Goal: Task Accomplishment & Management: Use online tool/utility

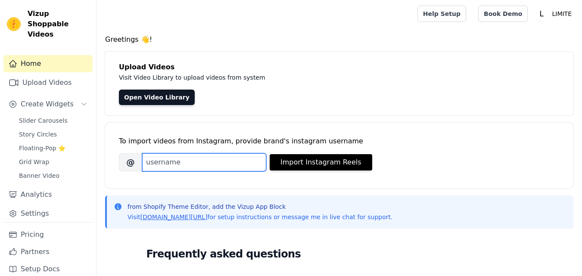
click at [215, 158] on input "Brand's Instagram Username" at bounding box center [204, 162] width 124 height 18
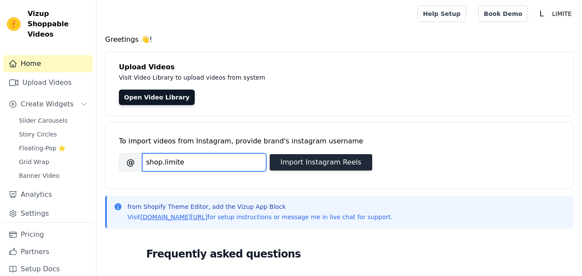
type input "shop.limite"
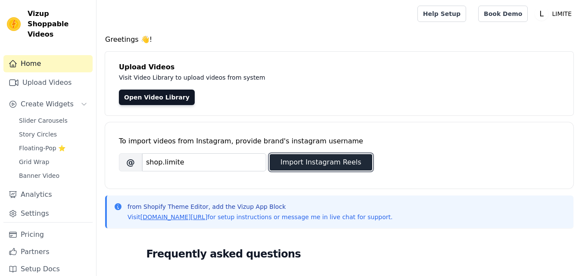
click at [299, 160] on button "Import Instagram Reels" at bounding box center [321, 162] width 103 height 16
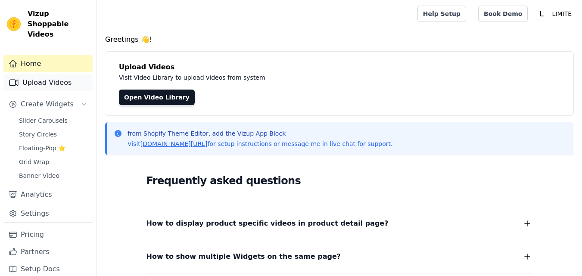
click at [59, 79] on link "Upload Videos" at bounding box center [47, 82] width 89 height 17
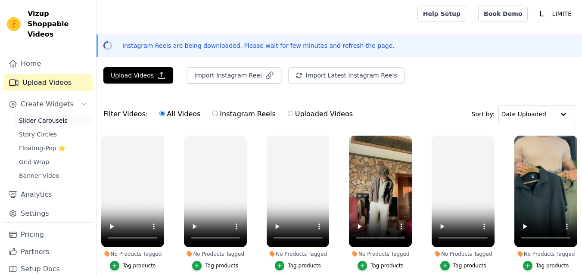
click at [61, 116] on span "Slider Carousels" at bounding box center [43, 120] width 49 height 9
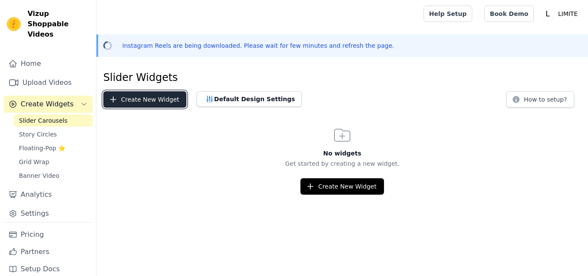
click at [140, 97] on button "Create New Widget" at bounding box center [144, 99] width 83 height 16
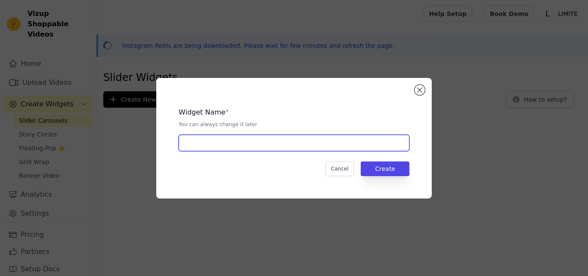
click at [321, 147] on input "text" at bounding box center [294, 143] width 231 height 16
type input "new slider"
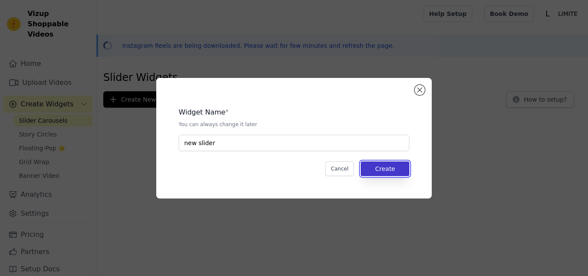
click at [393, 174] on button "Create" at bounding box center [385, 169] width 49 height 15
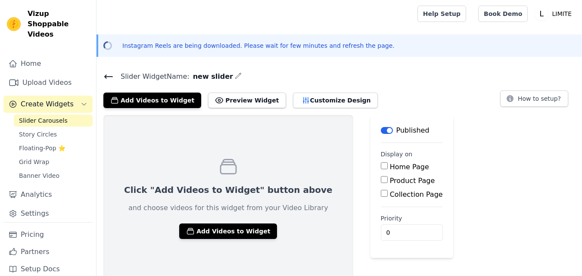
click at [381, 165] on input "Home Page" at bounding box center [384, 165] width 7 height 7
checkbox input "true"
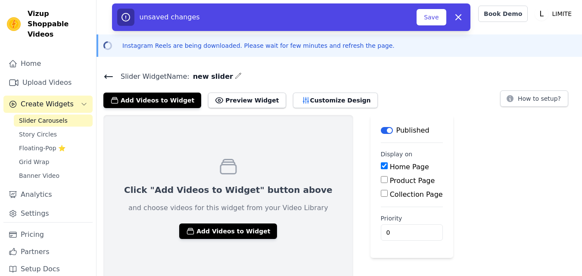
click at [381, 178] on input "Product Page" at bounding box center [384, 179] width 7 height 7
checkbox input "true"
click at [381, 162] on div "Home Page" at bounding box center [427, 167] width 93 height 10
click at [381, 168] on input "Home Page" at bounding box center [384, 165] width 7 height 7
checkbox input "false"
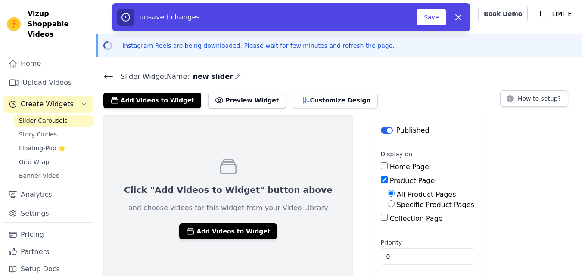
scroll to position [6, 0]
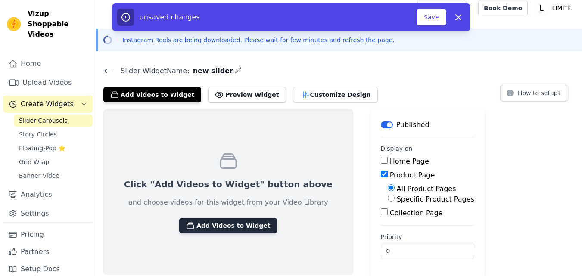
click at [234, 227] on button "Add Videos to Widget" at bounding box center [228, 226] width 98 height 16
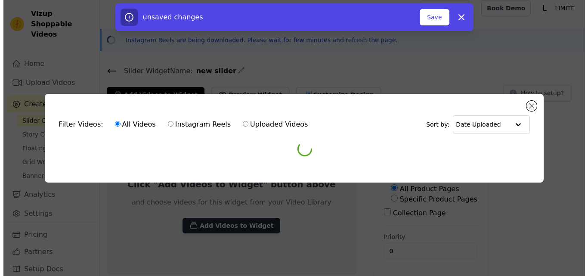
scroll to position [0, 0]
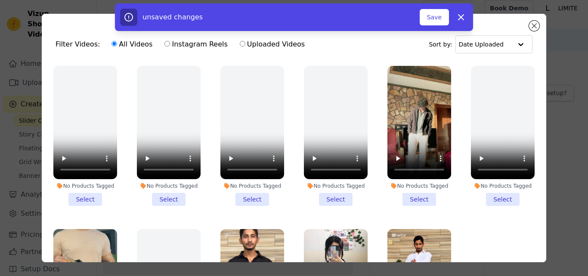
click at [417, 192] on li "No Products Tagged Select" at bounding box center [420, 136] width 64 height 140
click at [0, 0] on input "No Products Tagged Select" at bounding box center [0, 0] width 0 height 0
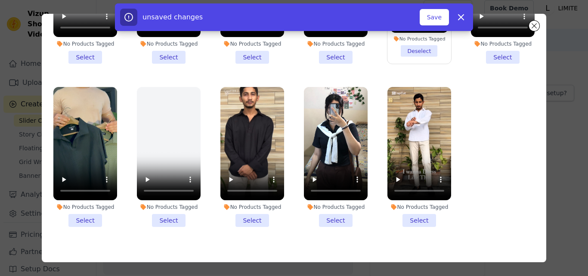
scroll to position [76, 0]
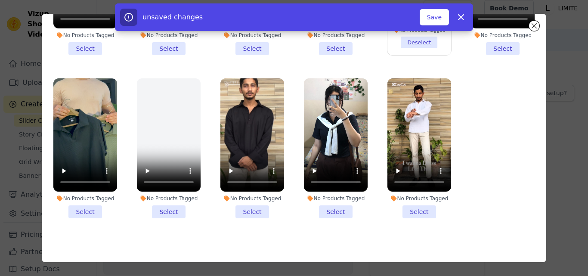
click at [331, 204] on li "No Products Tagged Select" at bounding box center [336, 148] width 64 height 140
click at [0, 0] on input "No Products Tagged Select" at bounding box center [0, 0] width 0 height 0
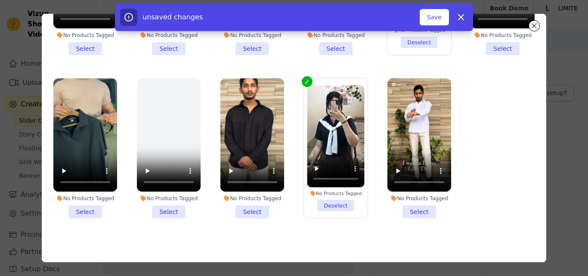
click at [253, 205] on li "No Products Tagged Select" at bounding box center [253, 148] width 64 height 140
click at [0, 0] on input "No Products Tagged Select" at bounding box center [0, 0] width 0 height 0
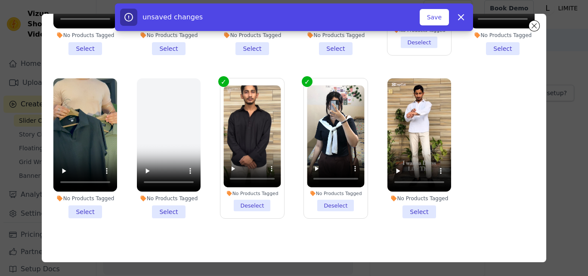
click at [92, 202] on li "No Products Tagged Select" at bounding box center [85, 148] width 64 height 140
click at [0, 0] on input "No Products Tagged Select" at bounding box center [0, 0] width 0 height 0
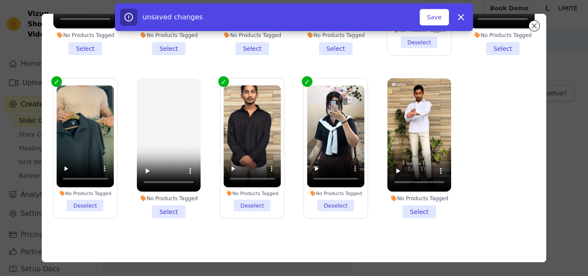
click at [417, 203] on li "No Products Tagged Select" at bounding box center [420, 148] width 64 height 140
click at [0, 0] on input "No Products Tagged Select" at bounding box center [0, 0] width 0 height 0
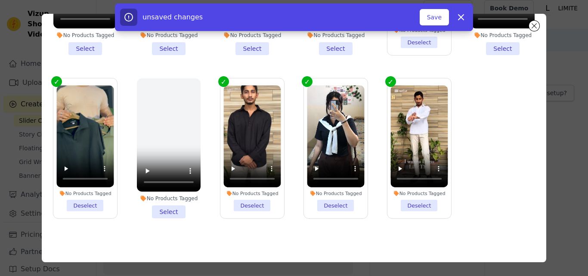
scroll to position [0, 0]
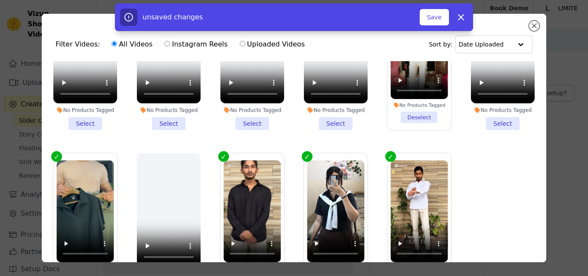
click at [432, 8] on div "unsaved changes Save Dismiss" at bounding box center [294, 17] width 358 height 28
click at [433, 16] on button "Save" at bounding box center [434, 17] width 29 height 16
click at [437, 19] on button "Save" at bounding box center [434, 17] width 29 height 16
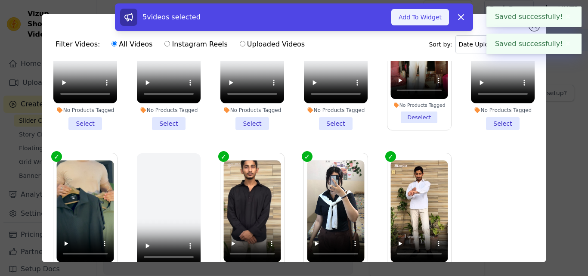
click at [433, 19] on button "Add To Widget" at bounding box center [421, 17] width 58 height 16
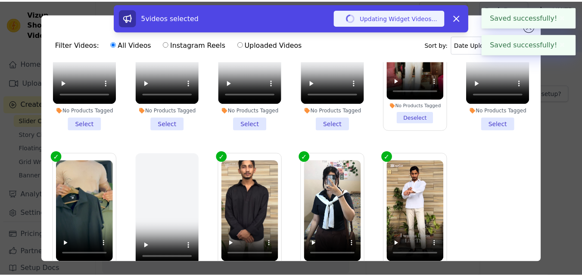
scroll to position [6, 0]
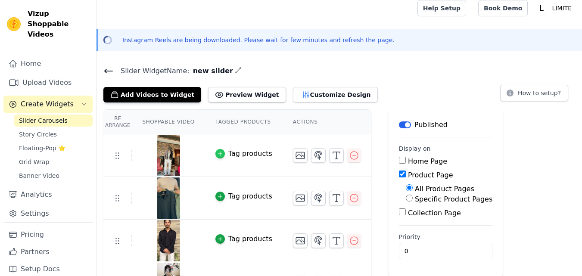
click at [218, 153] on icon "button" at bounding box center [220, 154] width 4 height 4
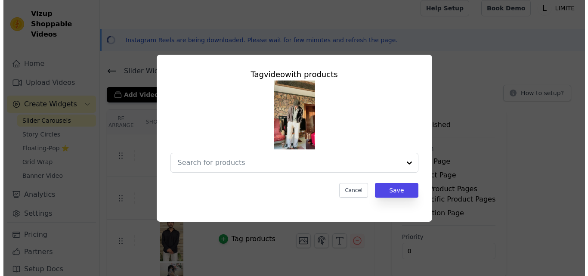
scroll to position [0, 0]
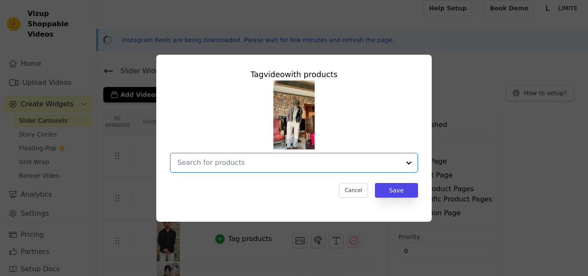
click at [229, 161] on input "text" at bounding box center [288, 163] width 223 height 10
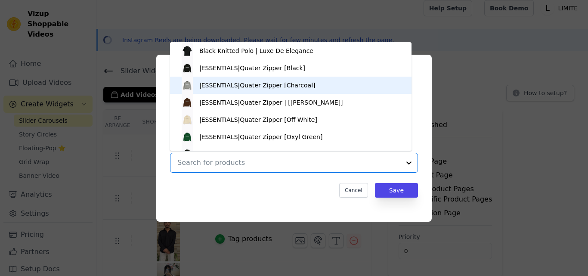
click at [241, 88] on div "|ESSENTIALS|Quater Zipper [Charcoal]" at bounding box center [257, 85] width 116 height 9
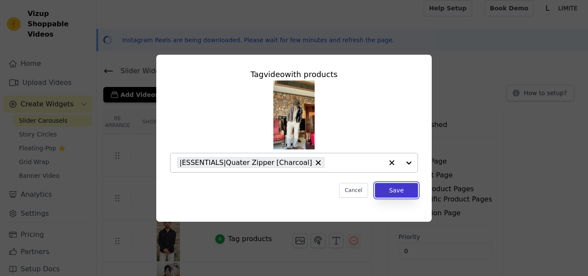
click at [381, 187] on button "Save" at bounding box center [396, 190] width 43 height 15
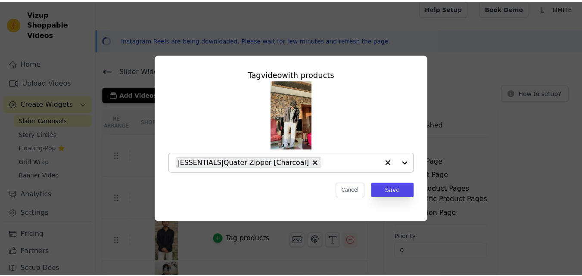
scroll to position [6, 0]
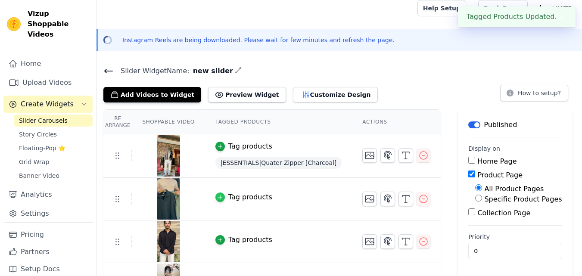
click at [217, 197] on icon "button" at bounding box center [220, 197] width 6 height 6
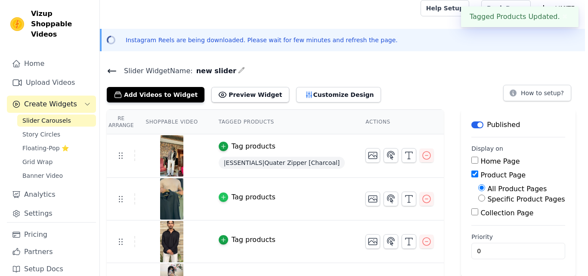
scroll to position [0, 0]
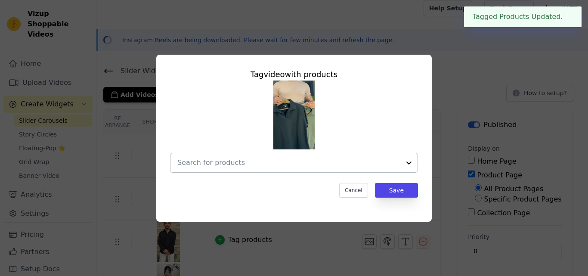
click at [251, 155] on div at bounding box center [288, 162] width 223 height 19
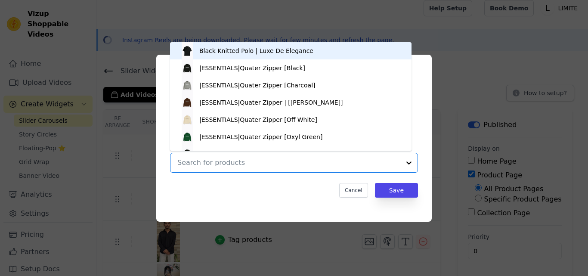
click at [346, 47] on div "Black Knitted Polo | Luxe De Elegance" at bounding box center [291, 50] width 224 height 17
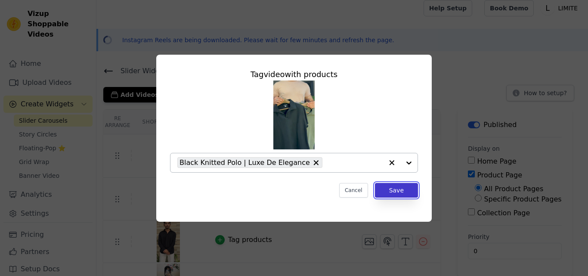
click at [397, 184] on button "Save" at bounding box center [396, 190] width 43 height 15
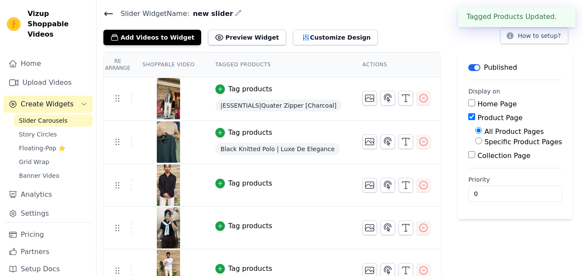
scroll to position [78, 0]
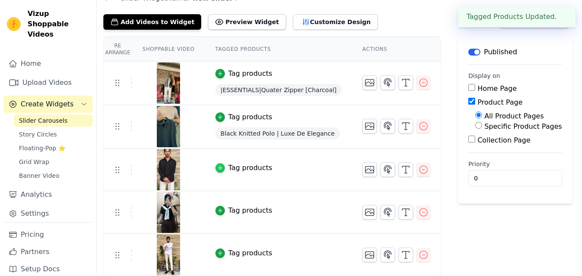
click at [215, 168] on div "button" at bounding box center [219, 167] width 9 height 9
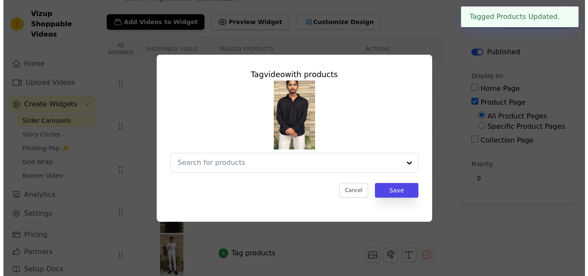
scroll to position [0, 0]
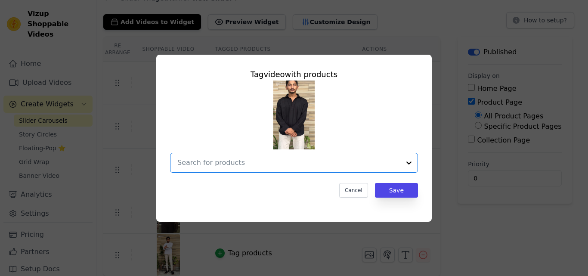
click at [232, 167] on input "text" at bounding box center [288, 163] width 223 height 10
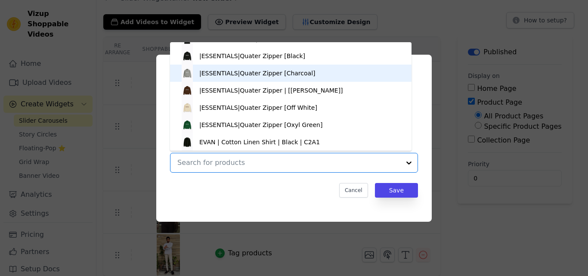
scroll to position [118, 0]
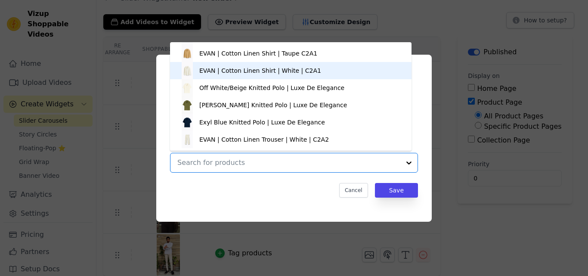
click at [261, 76] on div "EVAN | Cotton Linen Shirt | White | C2A1" at bounding box center [291, 70] width 224 height 17
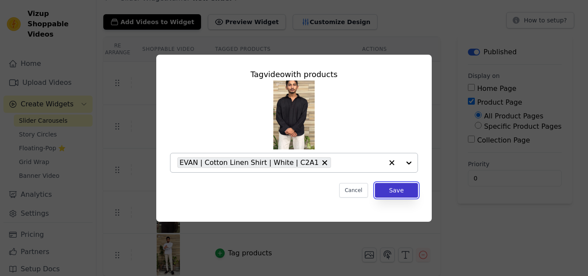
click at [399, 190] on button "Save" at bounding box center [396, 190] width 43 height 15
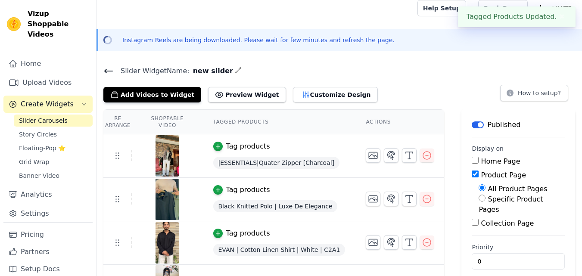
scroll to position [78, 0]
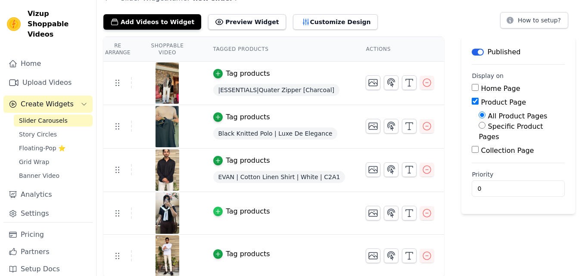
click at [213, 213] on div "button" at bounding box center [217, 211] width 9 height 9
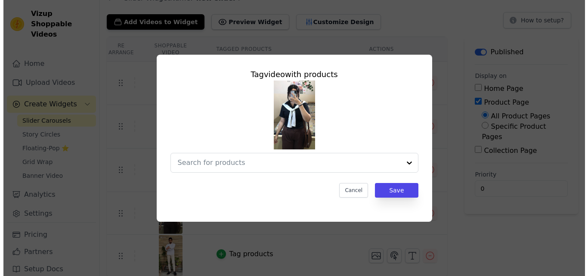
scroll to position [0, 0]
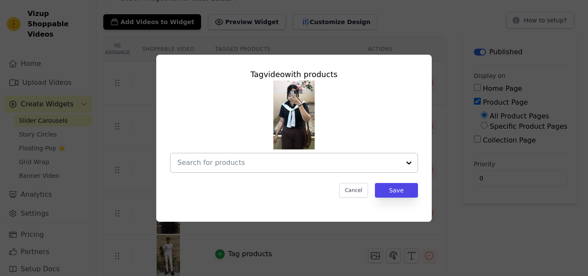
click at [331, 168] on div at bounding box center [288, 162] width 223 height 19
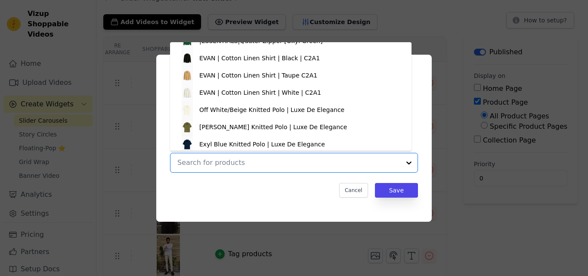
scroll to position [118, 0]
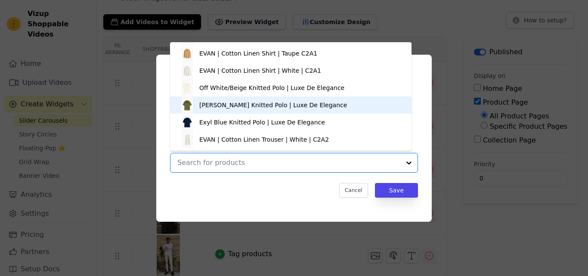
click at [331, 111] on div "Olive Green Knitted Polo | Luxe De Elegance" at bounding box center [291, 105] width 224 height 17
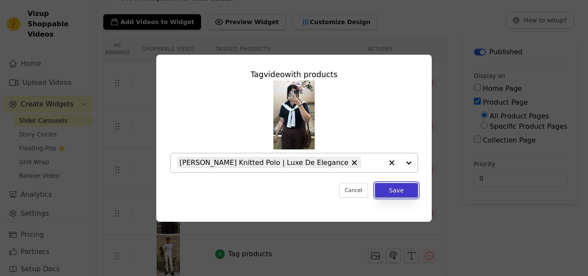
click at [391, 187] on button "Save" at bounding box center [396, 190] width 43 height 15
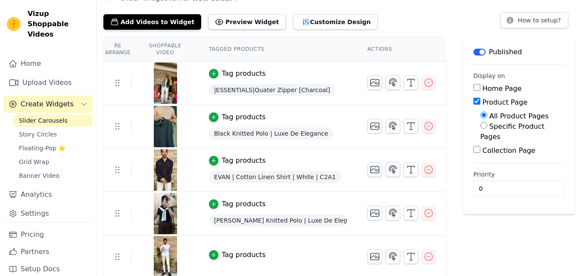
scroll to position [80, 0]
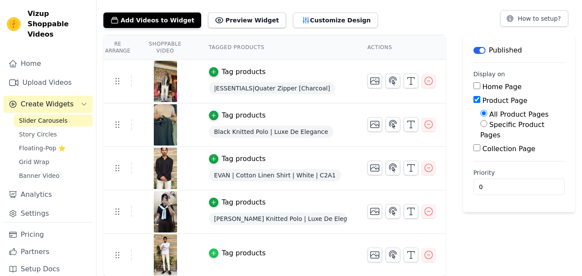
click at [217, 251] on icon "button" at bounding box center [214, 253] width 6 height 6
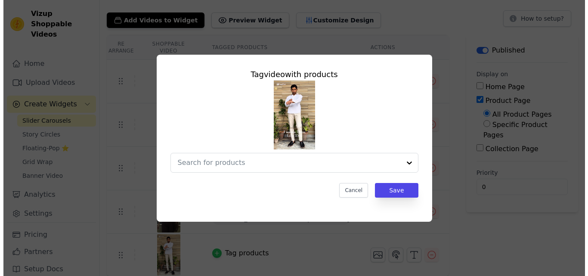
scroll to position [0, 0]
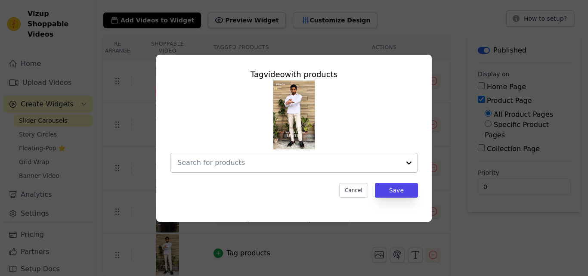
click at [279, 156] on div at bounding box center [288, 162] width 223 height 19
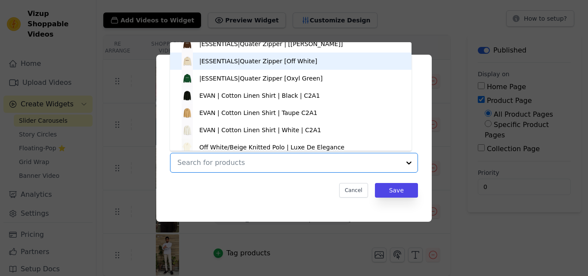
scroll to position [88, 0]
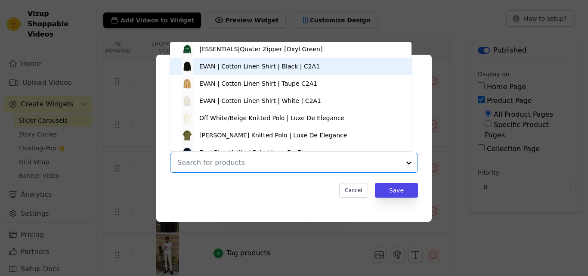
click at [339, 65] on div "EVAN | Cotton Linen Shirt | Black | C2A1" at bounding box center [291, 66] width 224 height 17
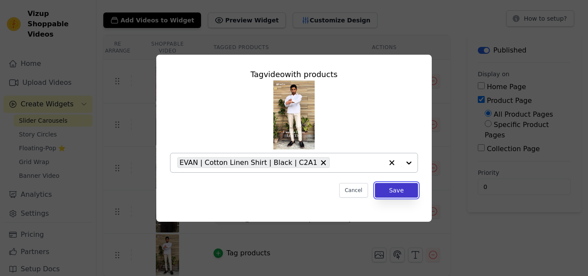
click at [389, 195] on button "Save" at bounding box center [396, 190] width 43 height 15
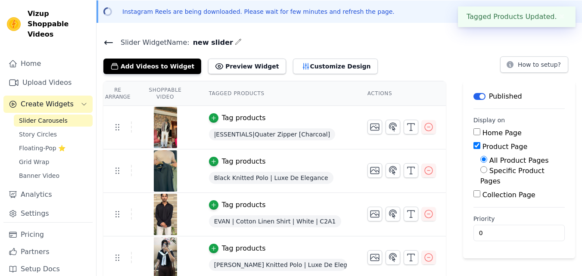
scroll to position [26, 0]
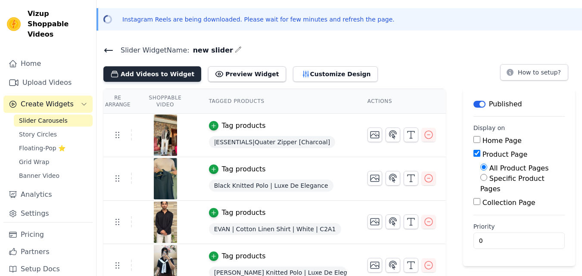
click at [143, 79] on button "Add Videos to Widget" at bounding box center [152, 74] width 98 height 16
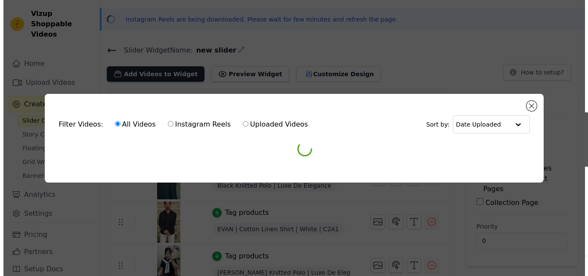
scroll to position [0, 0]
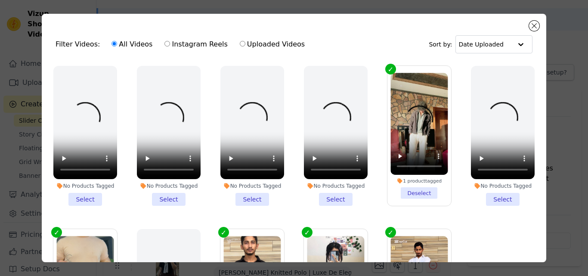
click at [165, 43] on input "Instagram Reels" at bounding box center [168, 44] width 6 height 6
radio input "true"
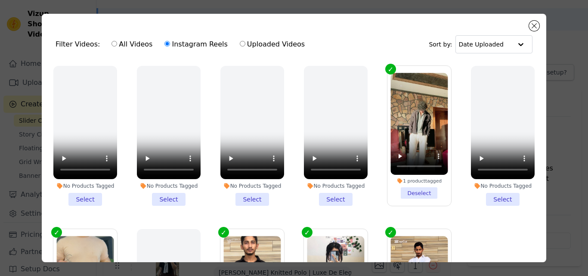
click at [240, 42] on input "Uploaded Videos" at bounding box center [243, 44] width 6 height 6
radio input "true"
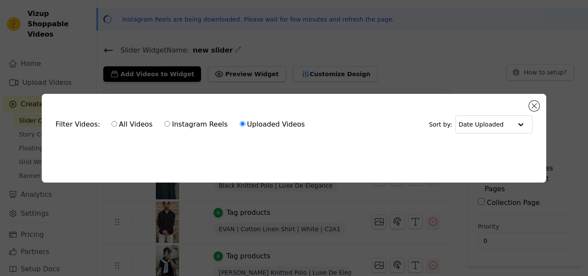
click at [117, 121] on label "All Videos" at bounding box center [132, 124] width 42 height 11
click at [117, 121] on input "All Videos" at bounding box center [115, 124] width 6 height 6
radio input "true"
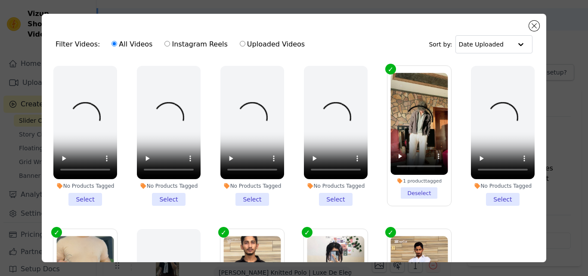
click at [177, 42] on label "Instagram Reels" at bounding box center [196, 44] width 64 height 11
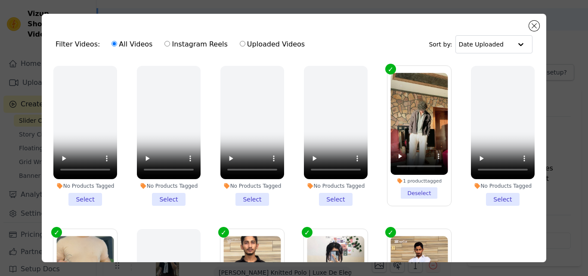
click at [170, 42] on input "Instagram Reels" at bounding box center [168, 44] width 6 height 6
radio input "true"
click at [255, 48] on label "Uploaded Videos" at bounding box center [273, 44] width 66 height 11
click at [246, 47] on input "Uploaded Videos" at bounding box center [243, 44] width 6 height 6
radio input "true"
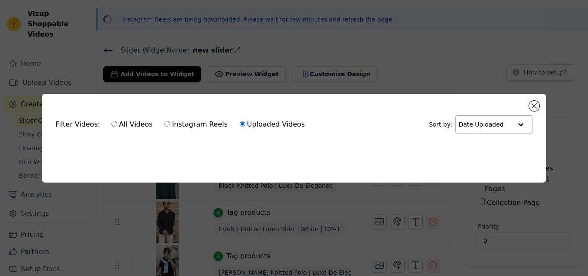
click at [517, 122] on div at bounding box center [521, 124] width 17 height 17
click at [539, 100] on div "Filter Videos: All Videos Instagram Reels Uploaded Videos Sort by: Date Uploade…" at bounding box center [294, 138] width 505 height 89
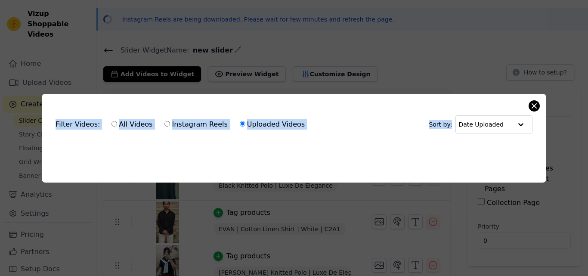
click at [539, 103] on div "Filter Videos: All Videos Instagram Reels Uploaded Videos Sort by: Date Uploade…" at bounding box center [294, 138] width 588 height 276
click at [539, 103] on button "Close modal" at bounding box center [534, 106] width 10 height 10
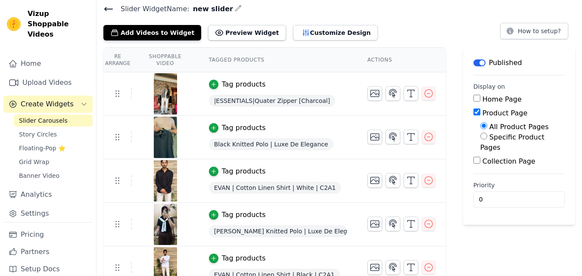
scroll to position [81, 0]
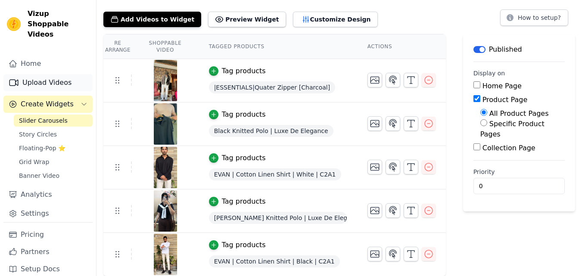
click at [52, 74] on link "Upload Videos" at bounding box center [47, 82] width 89 height 17
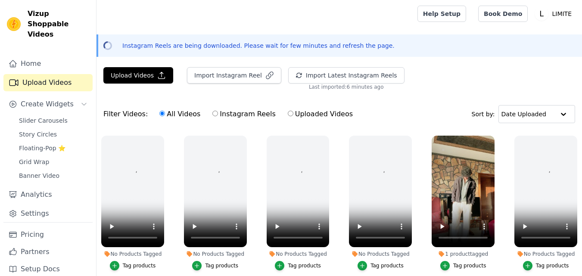
click at [41, 75] on link "Upload Videos" at bounding box center [47, 82] width 89 height 17
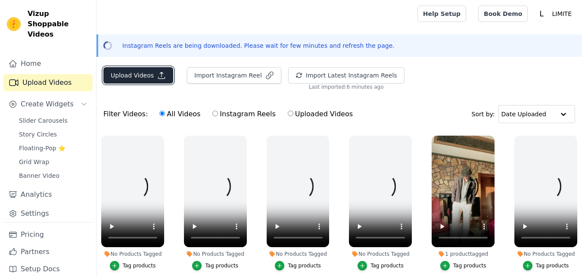
click at [142, 73] on button "Upload Videos" at bounding box center [138, 75] width 70 height 16
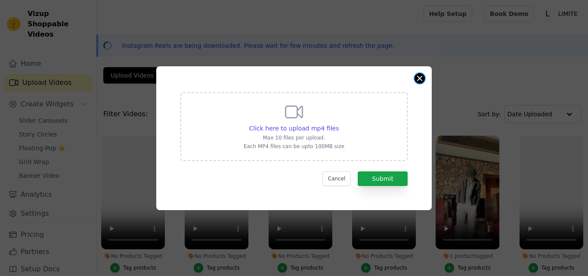
click at [417, 78] on button "Close modal" at bounding box center [420, 78] width 10 height 10
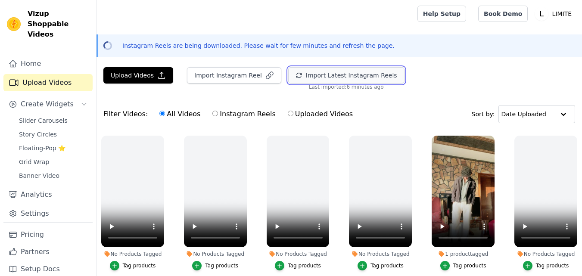
click at [328, 69] on button "Import Latest Instagram Reels" at bounding box center [346, 75] width 116 height 16
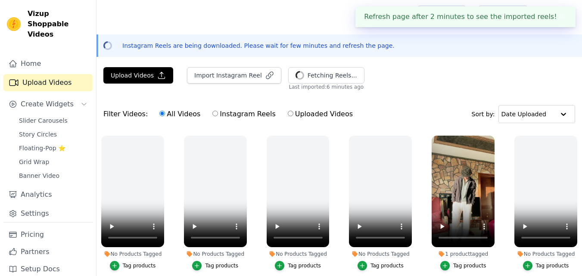
scroll to position [12, 0]
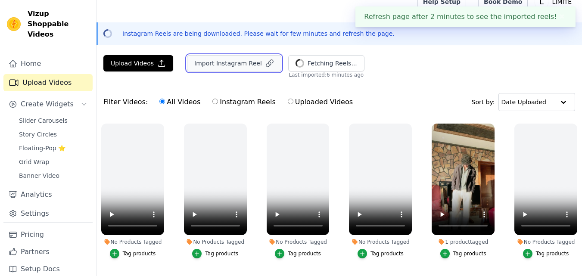
click at [250, 66] on button "Import Instagram Reel" at bounding box center [234, 63] width 94 height 16
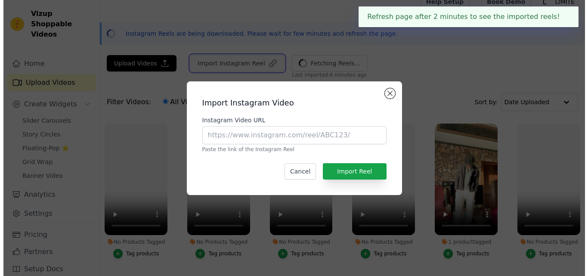
scroll to position [0, 0]
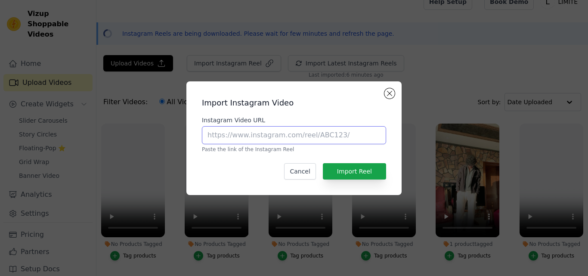
click at [271, 137] on input "Instagram Video URL" at bounding box center [294, 135] width 184 height 18
paste input "https://www.instagram.com/reel/DCM0EcDOuN9/"
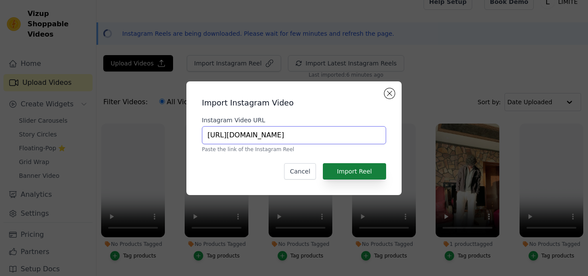
type input "https://www.instagram.com/reel/DCM0EcDOuN9/"
click at [346, 166] on button "Import Reel" at bounding box center [354, 171] width 63 height 16
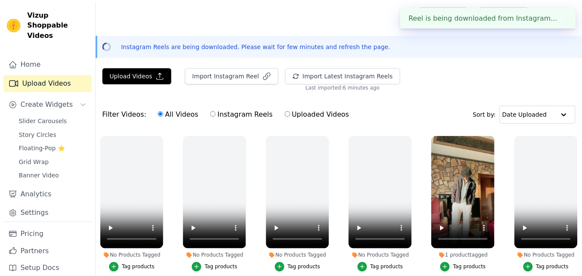
scroll to position [12, 0]
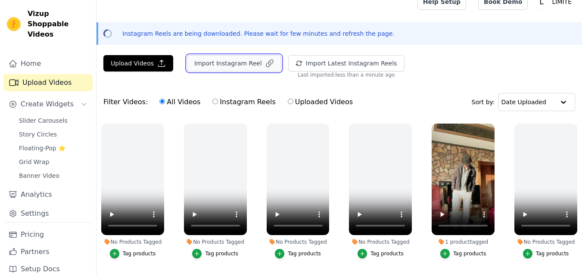
click at [229, 66] on button "Import Instagram Reel" at bounding box center [234, 63] width 94 height 16
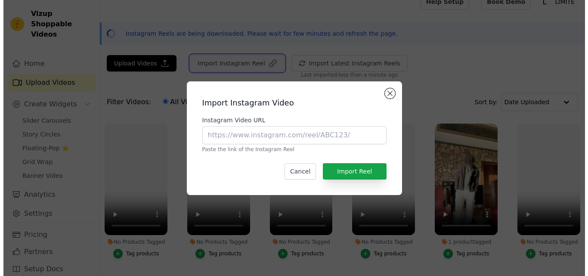
scroll to position [0, 0]
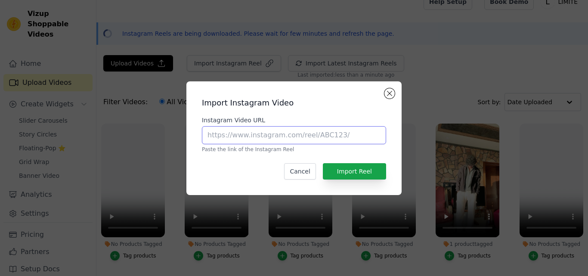
click at [293, 132] on input "Instagram Video URL" at bounding box center [294, 135] width 184 height 18
paste input "https://www.instagram.com/reel/C97UJ5zt5Q3/"
type input "https://www.instagram.com/reel/C97UJ5zt5Q3/"
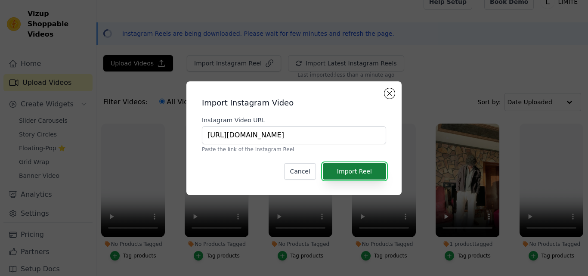
click at [366, 177] on button "Import Reel" at bounding box center [354, 171] width 63 height 16
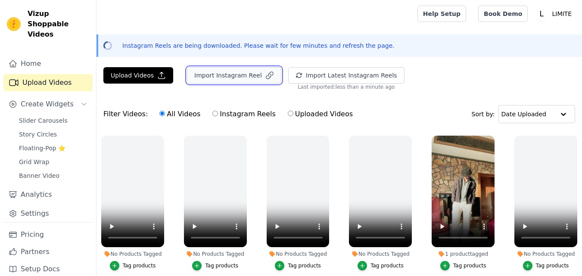
click at [233, 76] on button "Import Instagram Reel" at bounding box center [234, 75] width 94 height 16
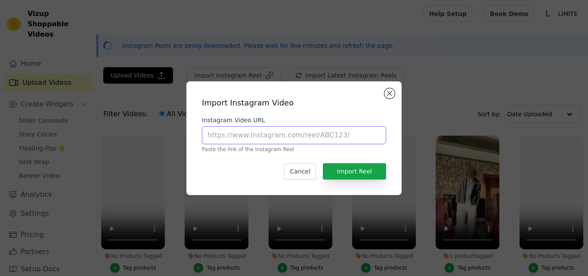
click at [270, 128] on input "Instagram Video URL" at bounding box center [294, 135] width 184 height 18
type input "https://www.instagram.com/reel/DCM0EcDOuN9/"
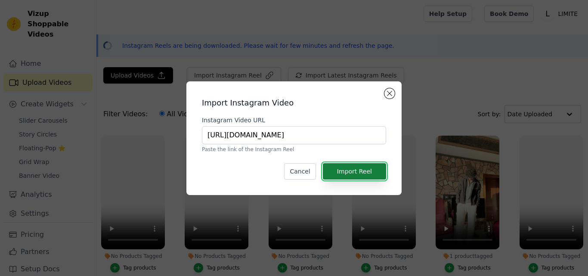
click at [349, 171] on button "Import Reel" at bounding box center [354, 171] width 63 height 16
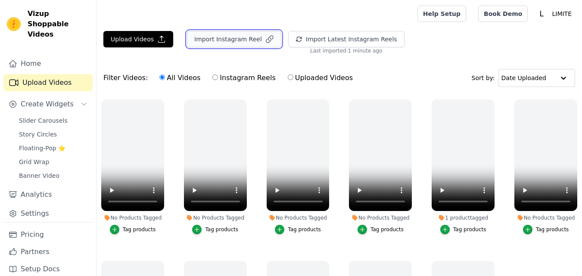
click at [236, 37] on button "Import Instagram Reel" at bounding box center [234, 39] width 94 height 16
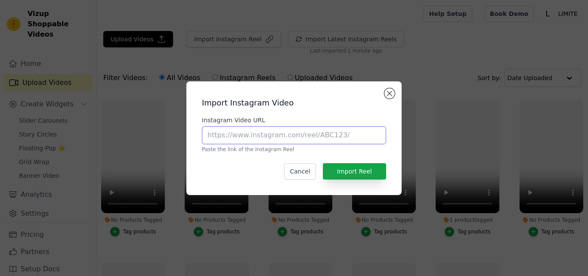
click at [275, 141] on input "Instagram Video URL" at bounding box center [294, 135] width 184 height 18
type input "[URL][DOMAIN_NAME]"
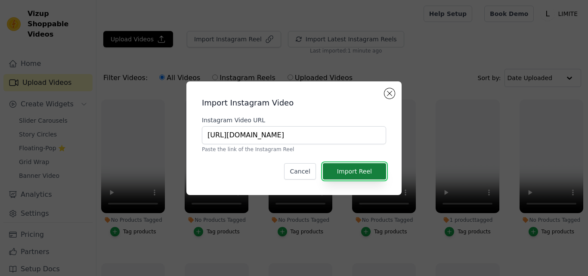
click at [350, 172] on button "Import Reel" at bounding box center [354, 171] width 63 height 16
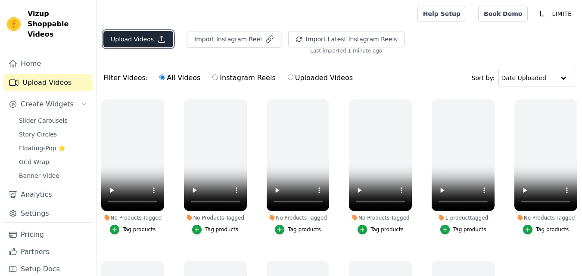
click at [155, 47] on button "Upload Videos" at bounding box center [138, 39] width 70 height 16
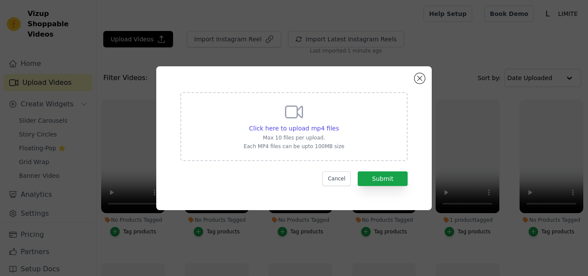
click at [415, 85] on div "Click here to upload mp4 files Max 10 files per upload. Each MP4 files can be u…" at bounding box center [294, 138] width 245 height 113
click at [416, 82] on div "Click here to upload mp4 files Max 10 files per upload. Each MP4 files can be u…" at bounding box center [294, 138] width 245 height 113
click at [417, 80] on button "Close modal" at bounding box center [420, 78] width 10 height 10
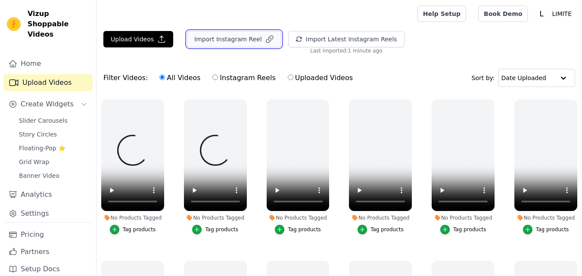
click at [231, 45] on button "Import Instagram Reel" at bounding box center [234, 39] width 94 height 16
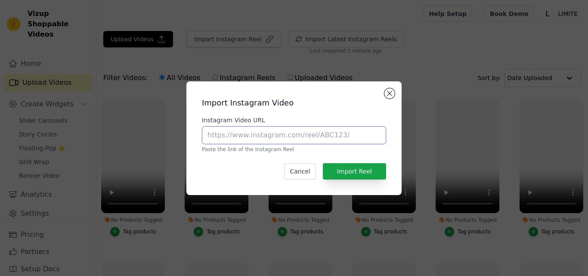
click at [319, 138] on input "Instagram Video URL" at bounding box center [294, 135] width 184 height 18
type input "https://www.instagram.com/reel/DCM0EcDOuN9/"
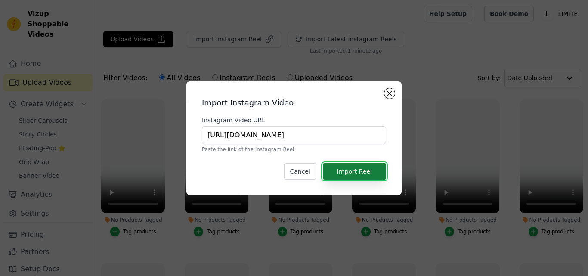
click at [361, 170] on button "Import Reel" at bounding box center [354, 171] width 63 height 16
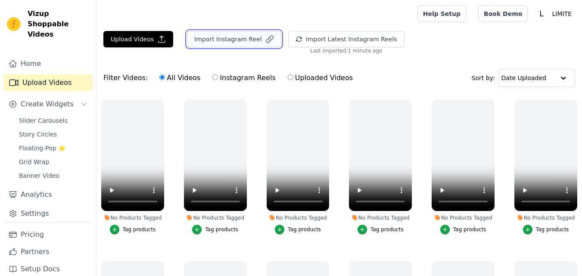
click at [237, 33] on button "Import Instagram Reel" at bounding box center [234, 39] width 94 height 16
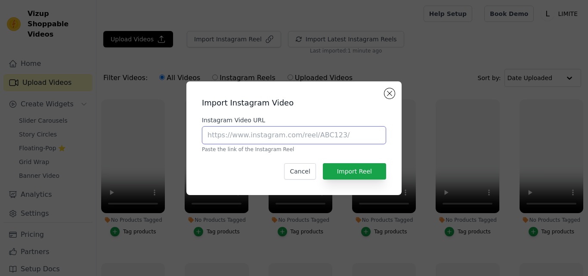
click at [264, 140] on input "Instagram Video URL" at bounding box center [294, 135] width 184 height 18
paste input "https://www.instagram.com/reel/C97VFL7MNXS/"
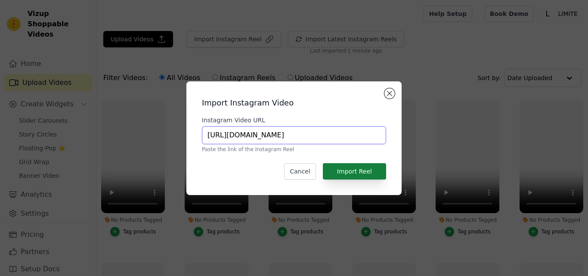
type input "https://www.instagram.com/reel/C97VFL7MNXS/"
click at [350, 169] on button "Import Reel" at bounding box center [354, 171] width 63 height 16
